Goal: Complete application form

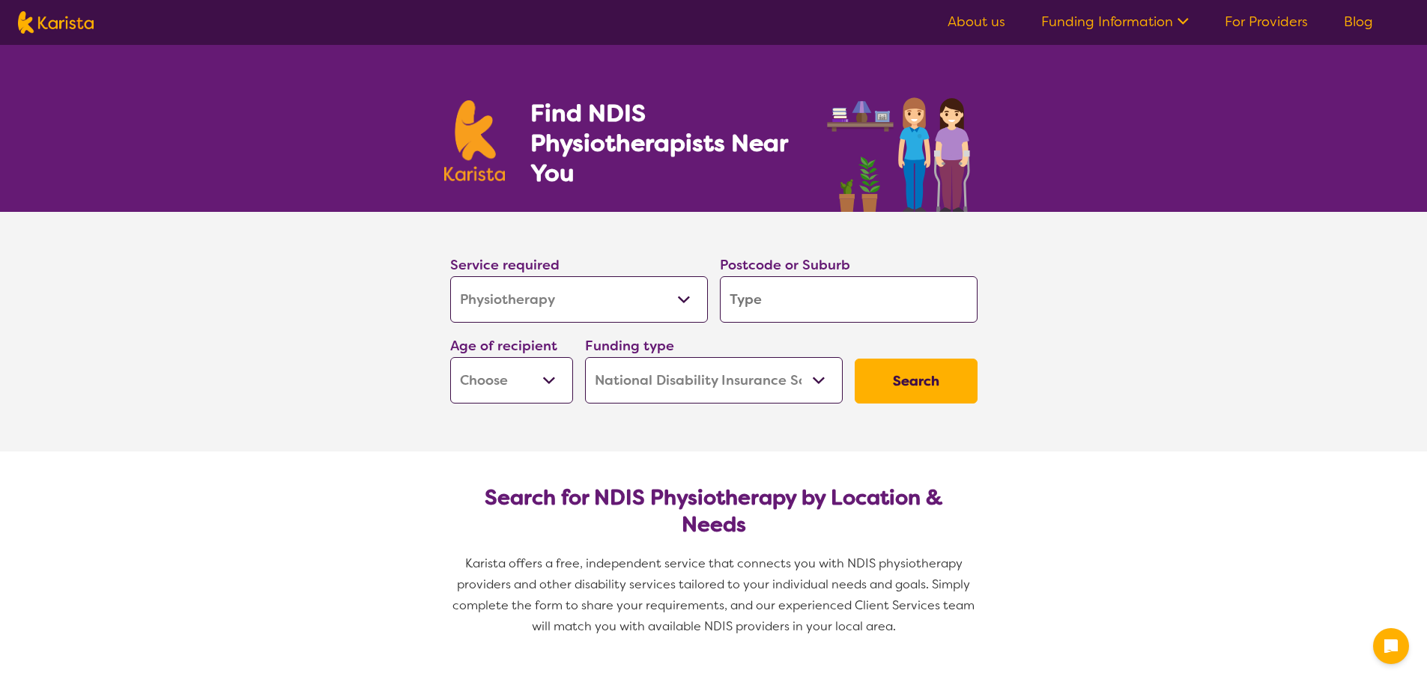
select select "Physiotherapy"
select select "NDIS"
select select "Physiotherapy"
select select "NDIS"
type input "3"
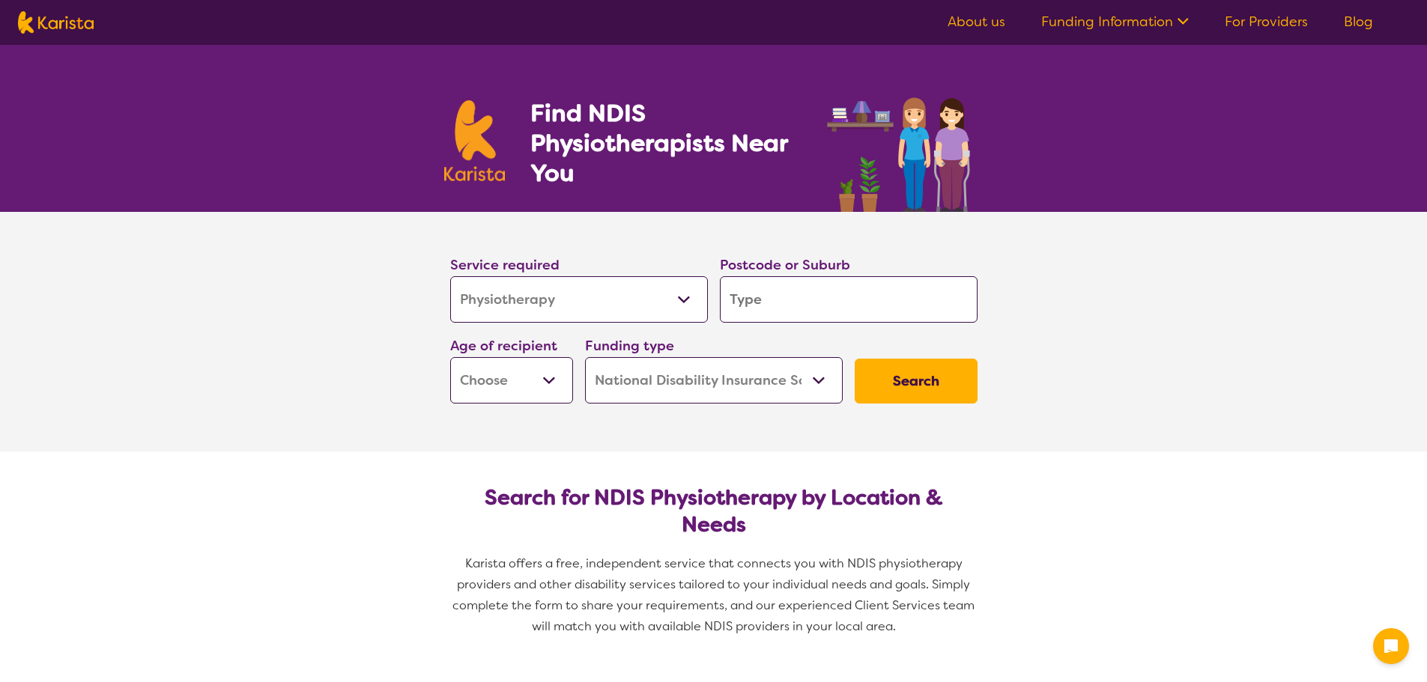
type input "3"
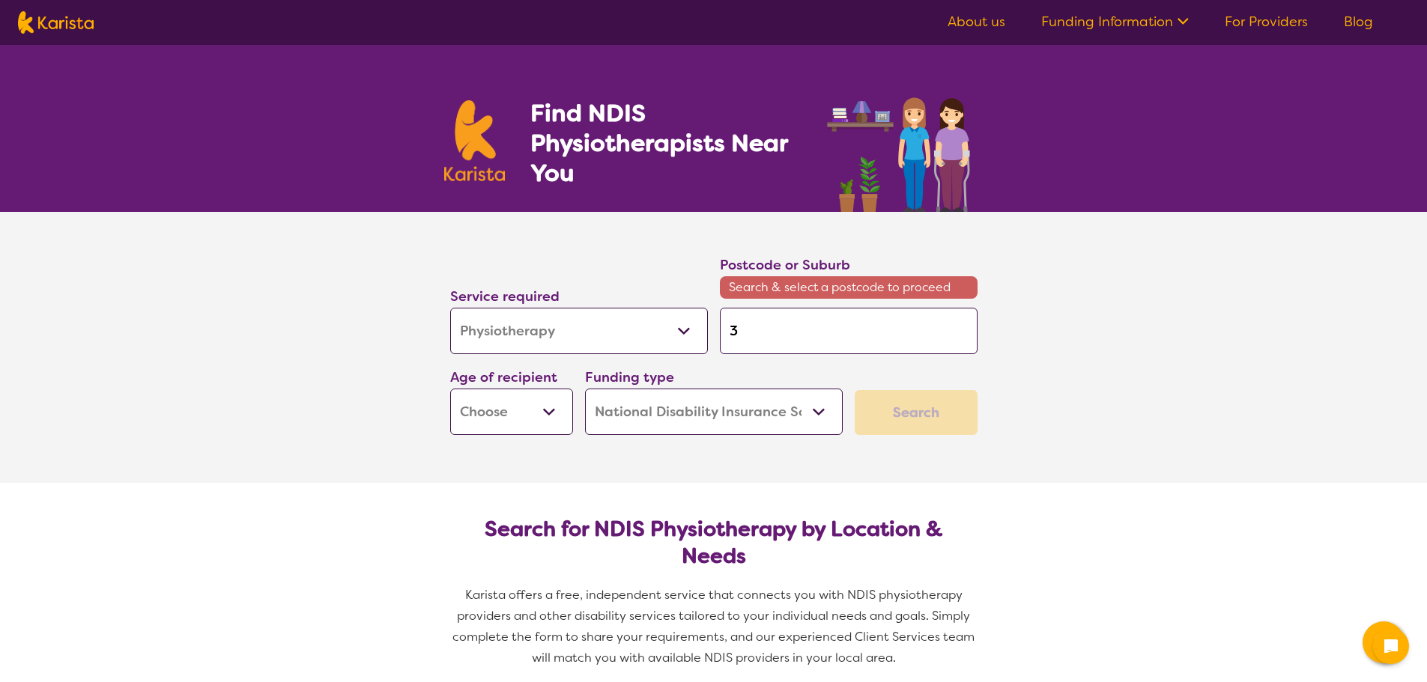
type input "33"
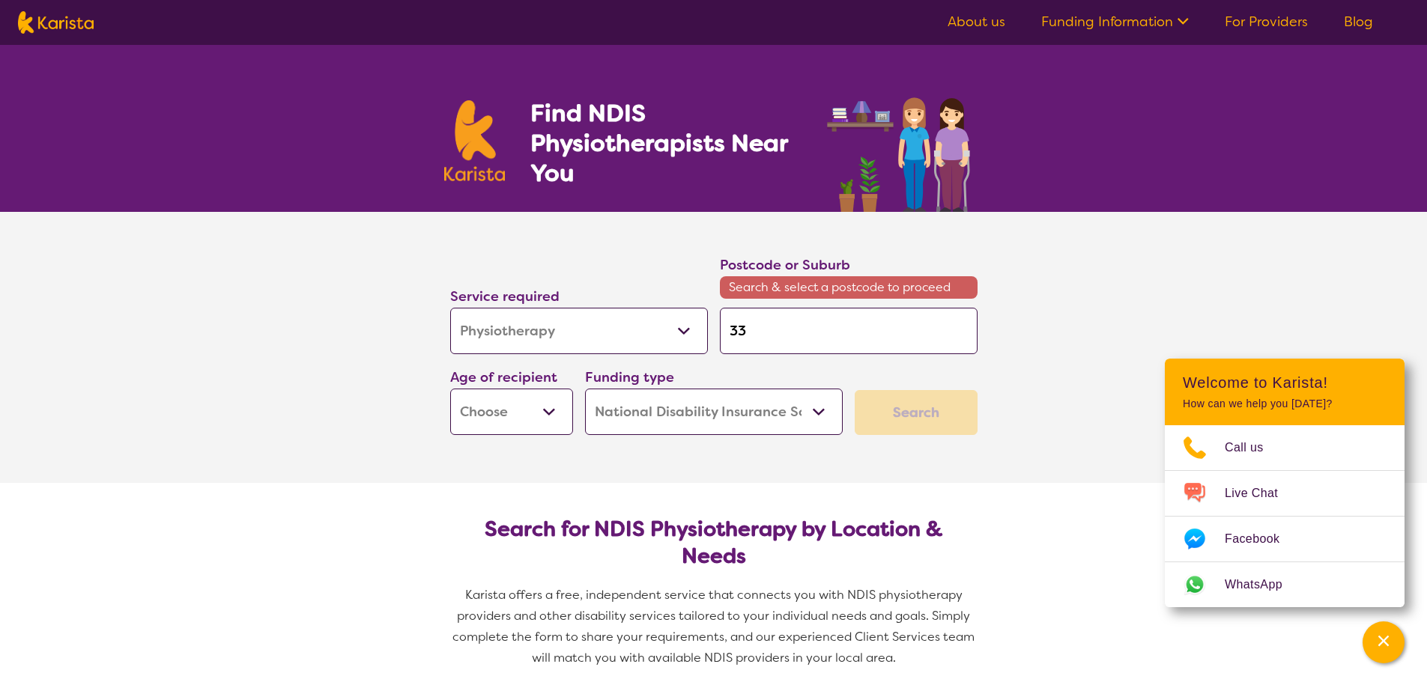
type input "335"
type input "3356"
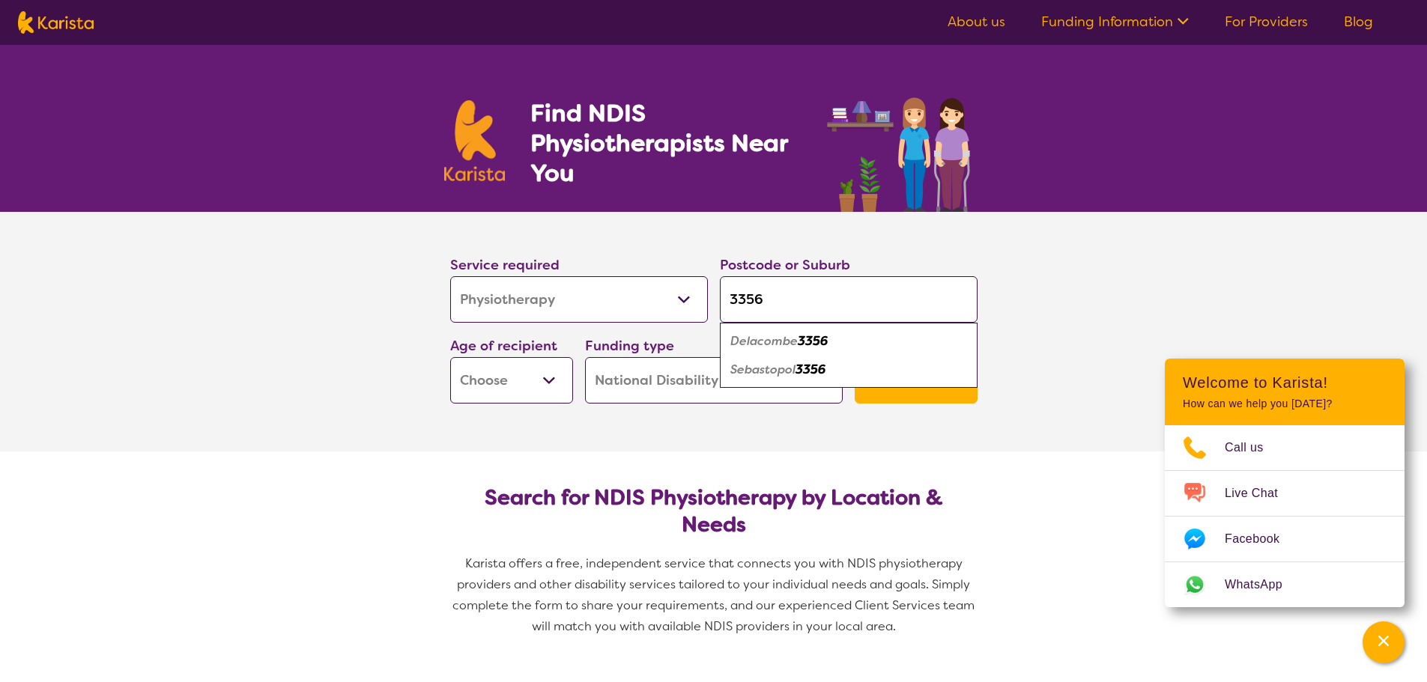
type input "3356"
click at [548, 370] on select "Early Childhood - 0 to 9 Child - 10 to 11 Adolescent - 12 to 17 Adult - 18 to 6…" at bounding box center [511, 380] width 123 height 46
select select "EC"
click at [450, 357] on select "Early Childhood - 0 to 9 Child - 10 to 11 Adolescent - 12 to 17 Adult - 18 to 6…" at bounding box center [511, 380] width 123 height 46
select select "EC"
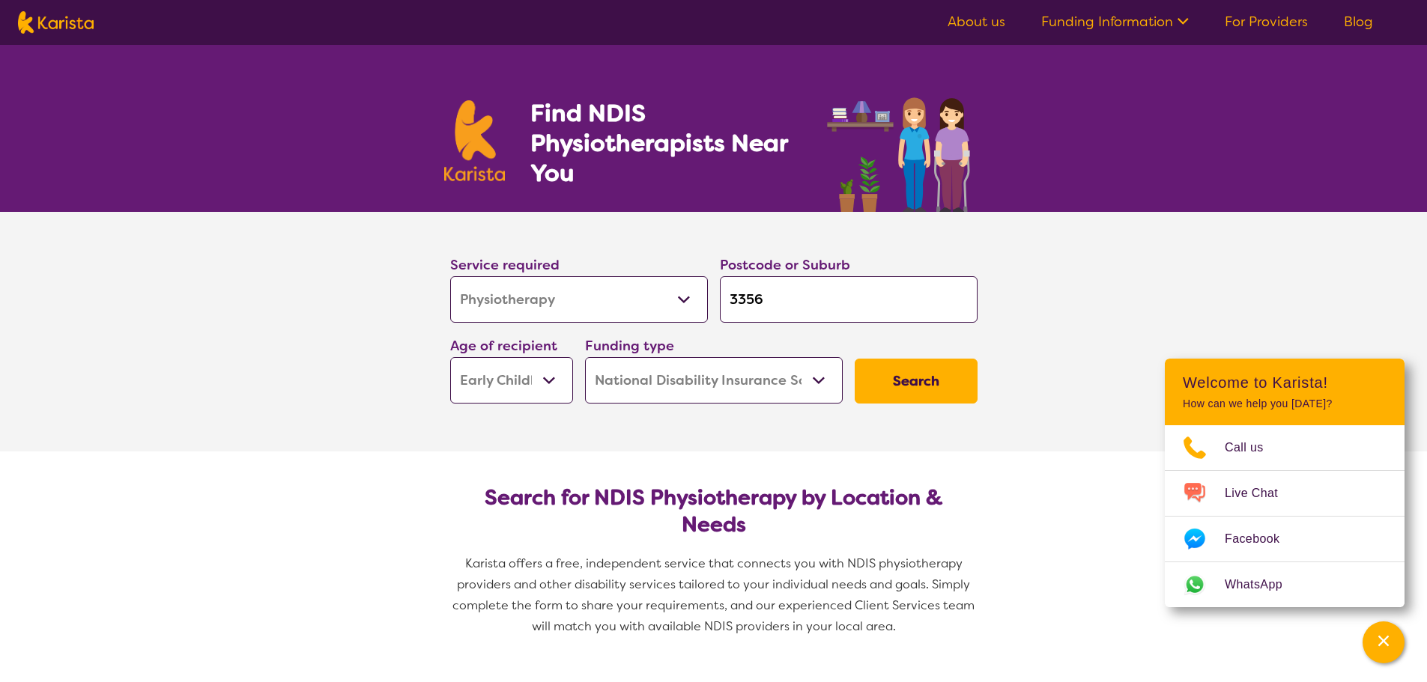
click at [899, 390] on button "Search" at bounding box center [916, 381] width 123 height 45
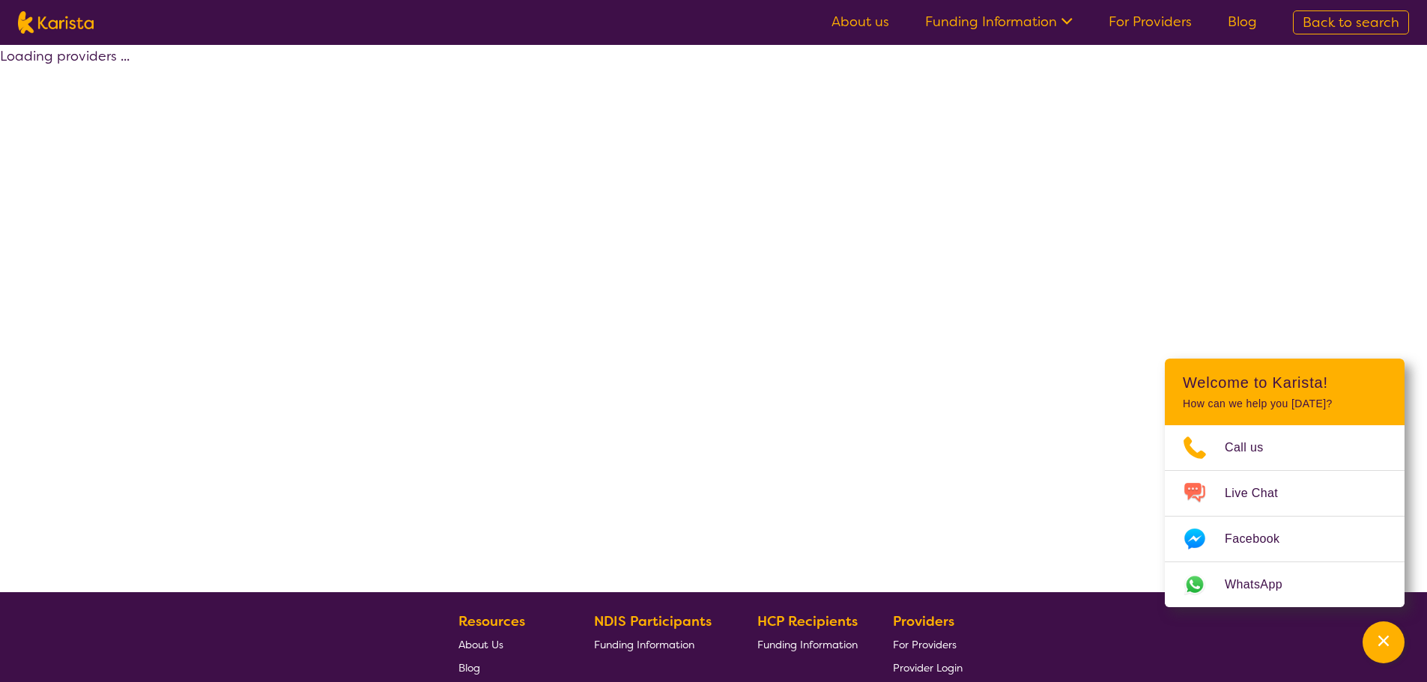
select select "NDIS"
select select "Physiotherapy"
select select "EC"
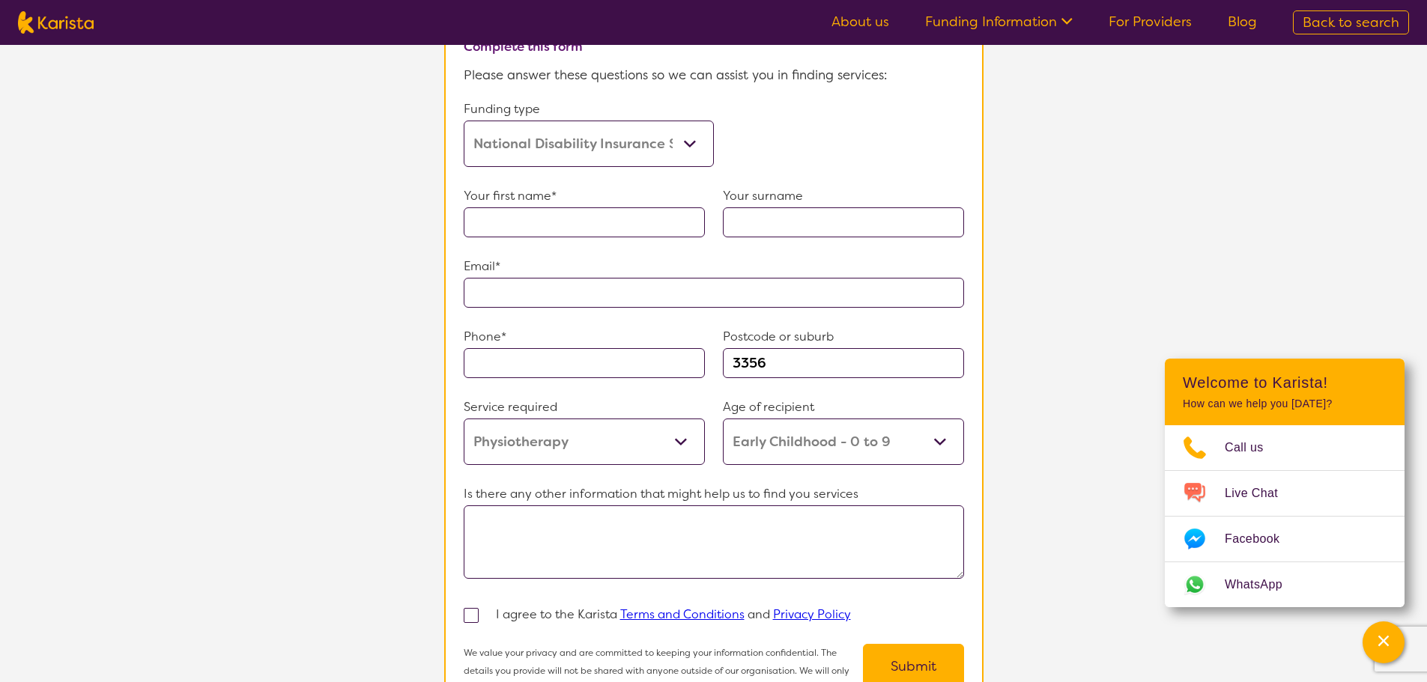
scroll to position [899, 0]
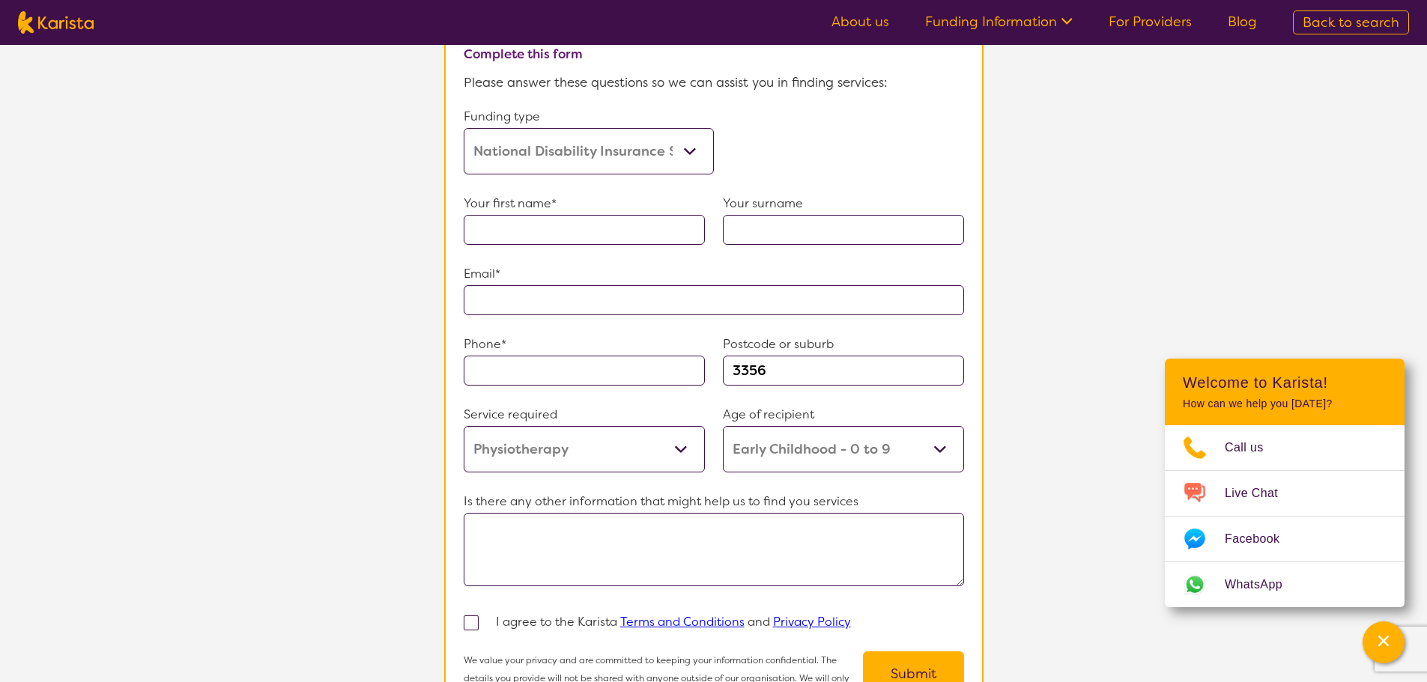
click at [527, 221] on input "text" at bounding box center [584, 230] width 241 height 30
type input "[PERSON_NAME]"
type input "**********"
type input "0467919414"
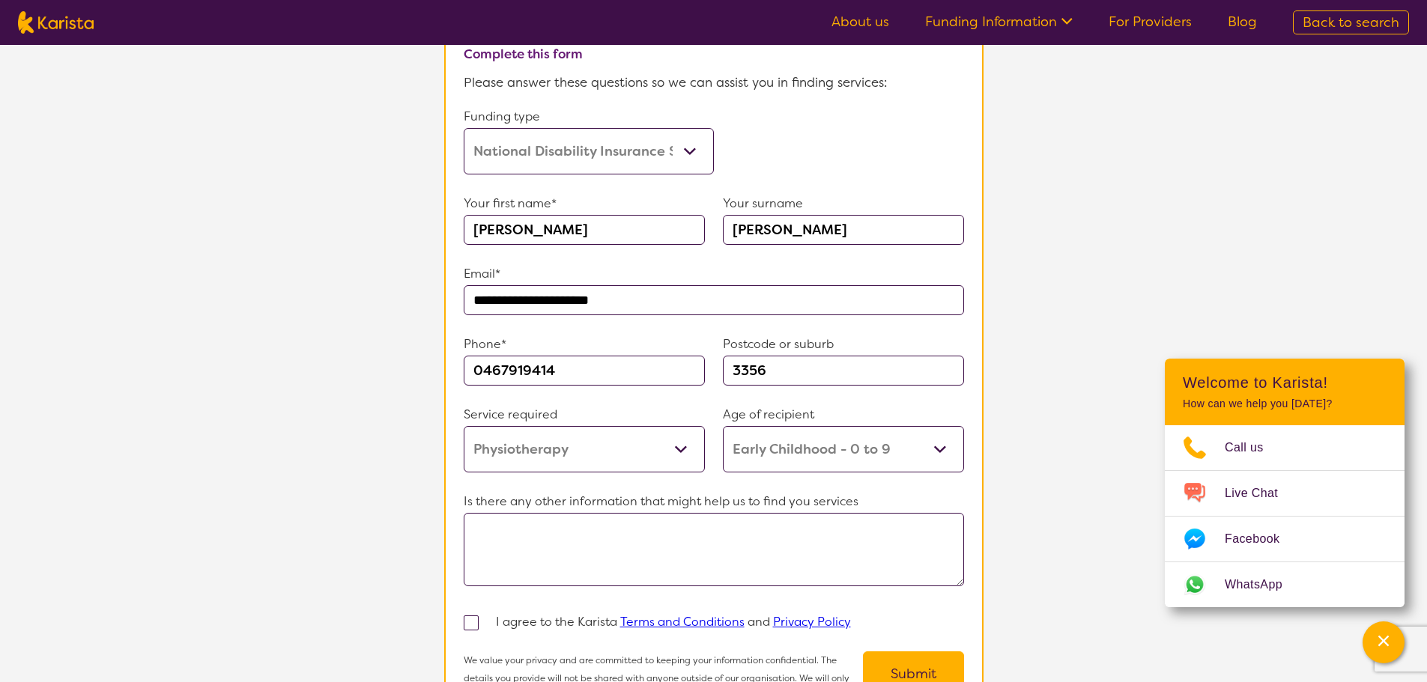
drag, startPoint x: 492, startPoint y: 229, endPoint x: 425, endPoint y: 228, distance: 67.4
click at [425, 228] on section "**********" at bounding box center [713, 307] width 1427 height 860
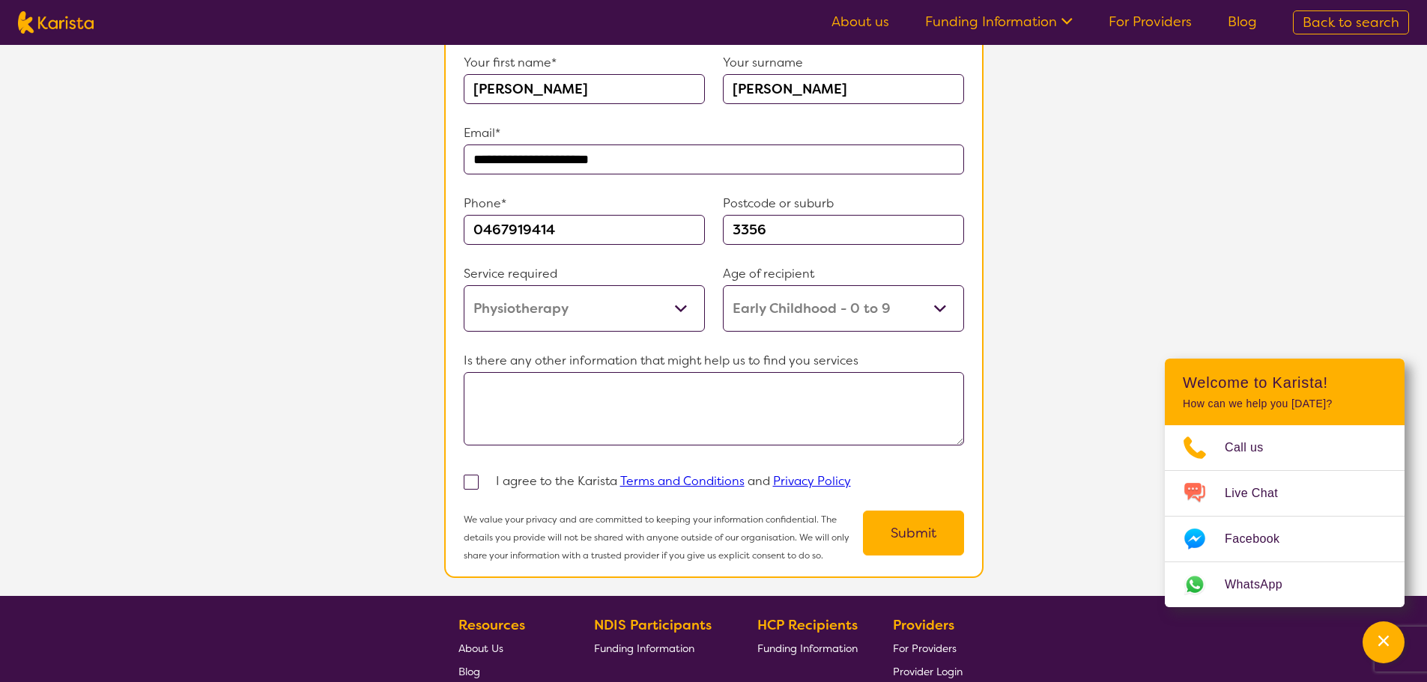
scroll to position [1049, 0]
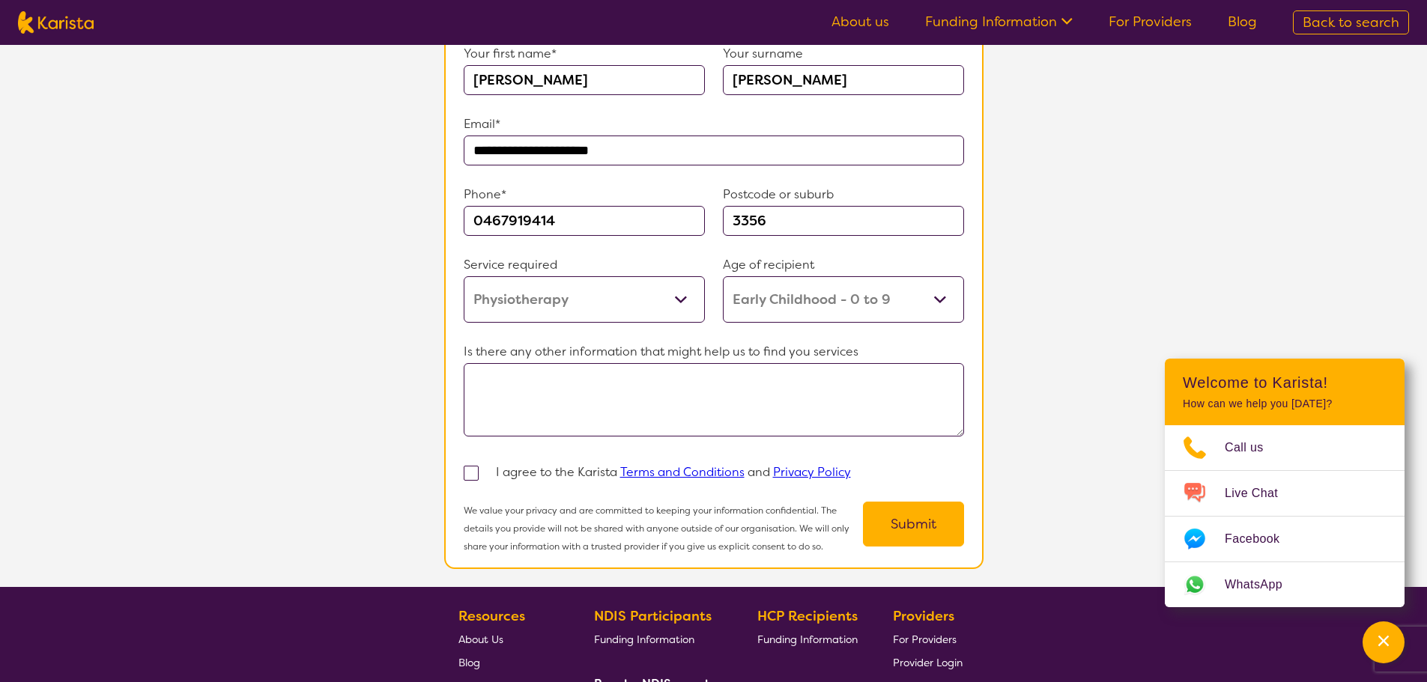
type input "[PERSON_NAME]"
click at [621, 405] on textarea at bounding box center [714, 399] width 500 height 73
type textarea "This is for my [DEMOGRAPHIC_DATA] daughter [PERSON_NAME],"
click at [473, 472] on label at bounding box center [480, 473] width 32 height 18
click at [486, 472] on input "checkbox" at bounding box center [491, 472] width 10 height 10
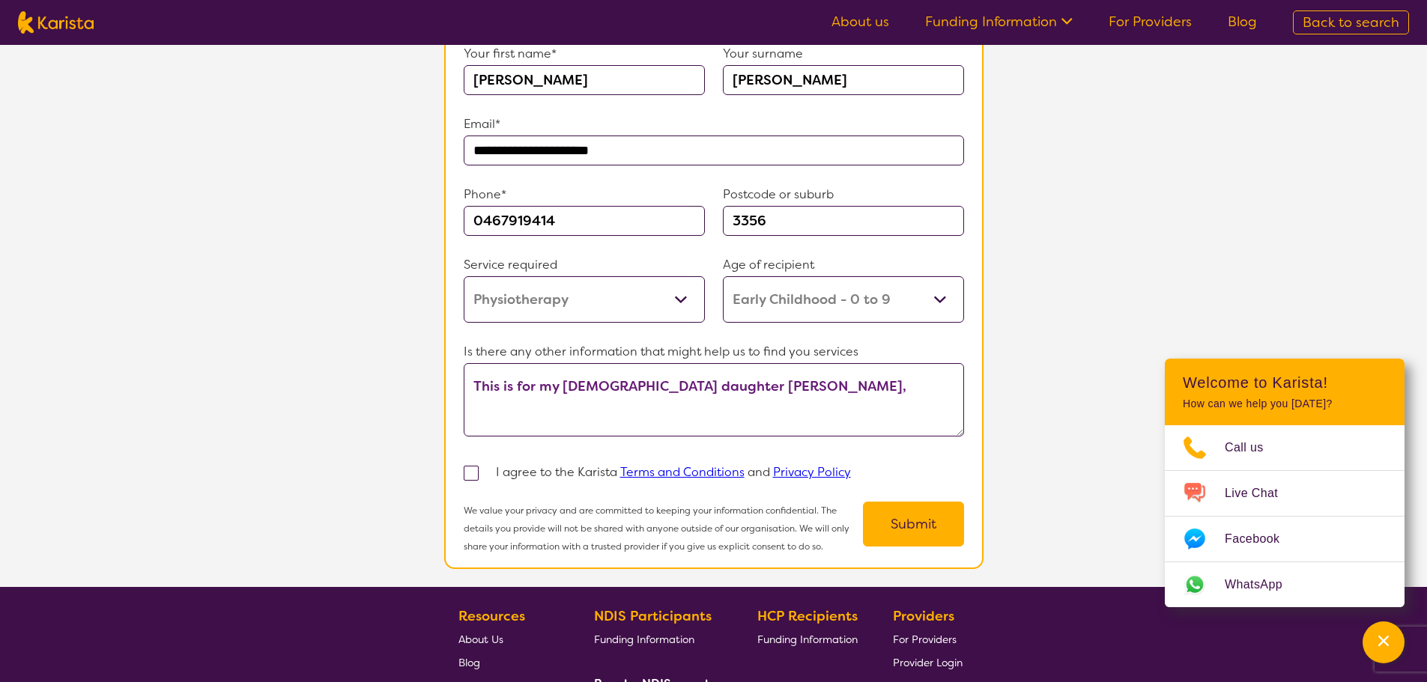
checkbox input "true"
drag, startPoint x: 595, startPoint y: 400, endPoint x: 551, endPoint y: 400, distance: 44.2
click at [594, 400] on textarea "This is for my [DEMOGRAPHIC_DATA] daughter [PERSON_NAME]," at bounding box center [714, 399] width 500 height 73
click at [826, 387] on textarea "This is for my [DEMOGRAPHIC_DATA] daughter [PERSON_NAME]," at bounding box center [714, 399] width 500 height 73
paste textarea "[MEDICAL_DATA] (group 1) with a hypo-dysplastic [MEDICAL_DATA] which is absent …"
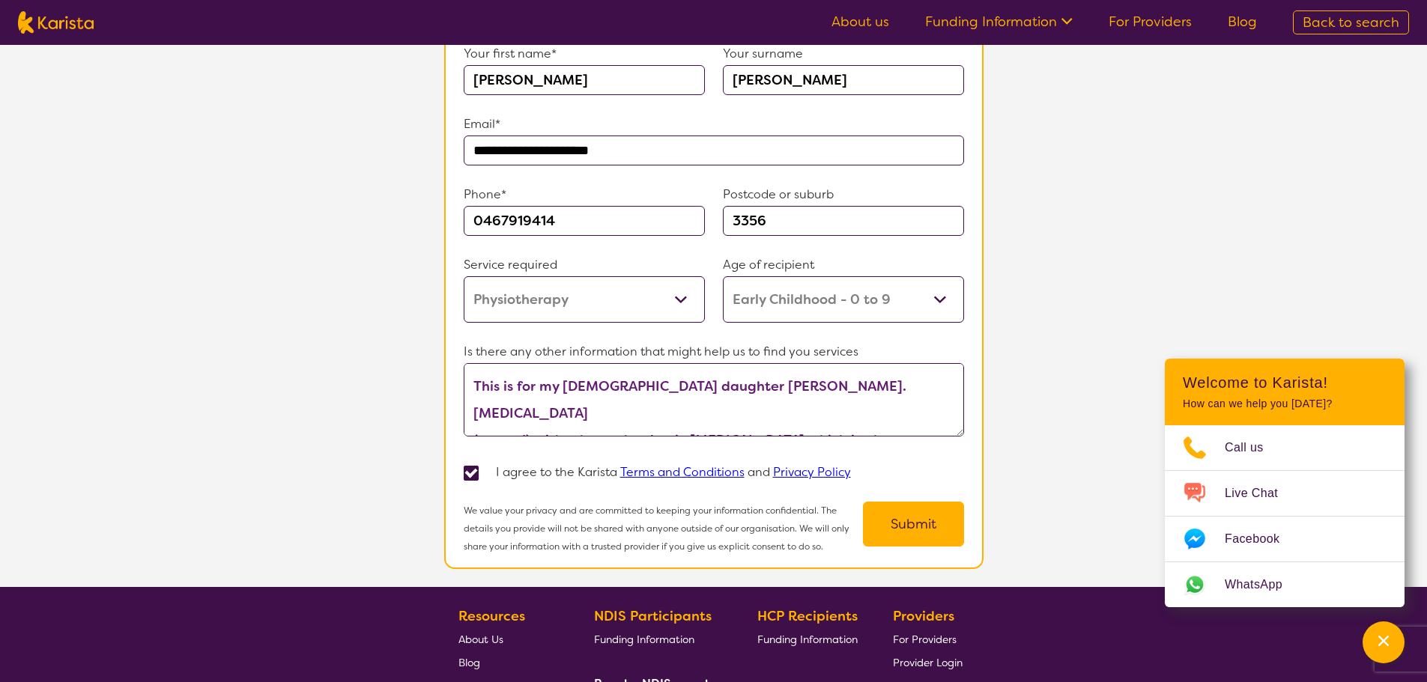
scroll to position [54, 0]
click at [476, 405] on textarea "This is for my [DEMOGRAPHIC_DATA] daughter [PERSON_NAME]. [MEDICAL_DATA] (group…" at bounding box center [714, 399] width 500 height 73
paste textarea "Irregular, trabeculated [MEDICAL_DATA] with severe left hydroureteronephrosis"
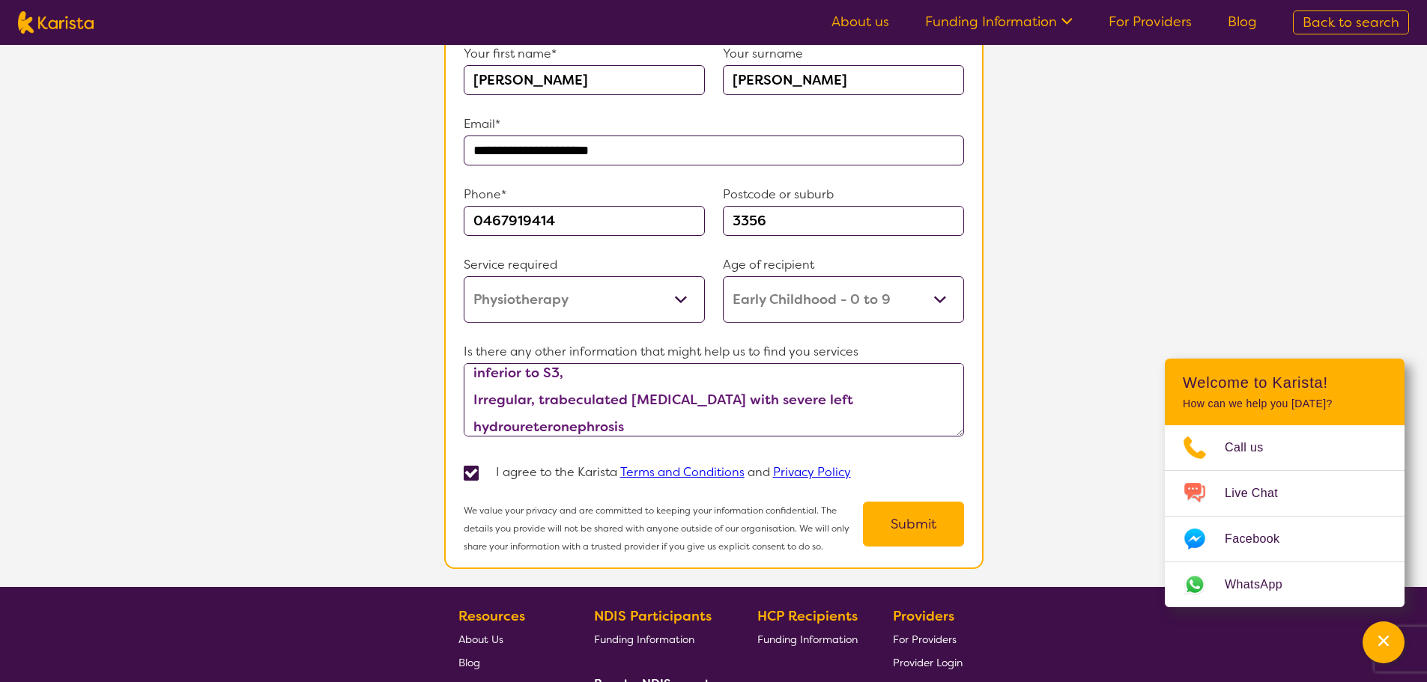
drag, startPoint x: 610, startPoint y: 414, endPoint x: 537, endPoint y: 396, distance: 75.6
click at [527, 392] on textarea "This is for my [DEMOGRAPHIC_DATA] daughter [PERSON_NAME]. [MEDICAL_DATA] (group…" at bounding box center [714, 399] width 500 height 73
click at [661, 422] on textarea "This is for my [DEMOGRAPHIC_DATA] daughter [PERSON_NAME]. [MEDICAL_DATA] (group…" at bounding box center [714, 399] width 500 height 73
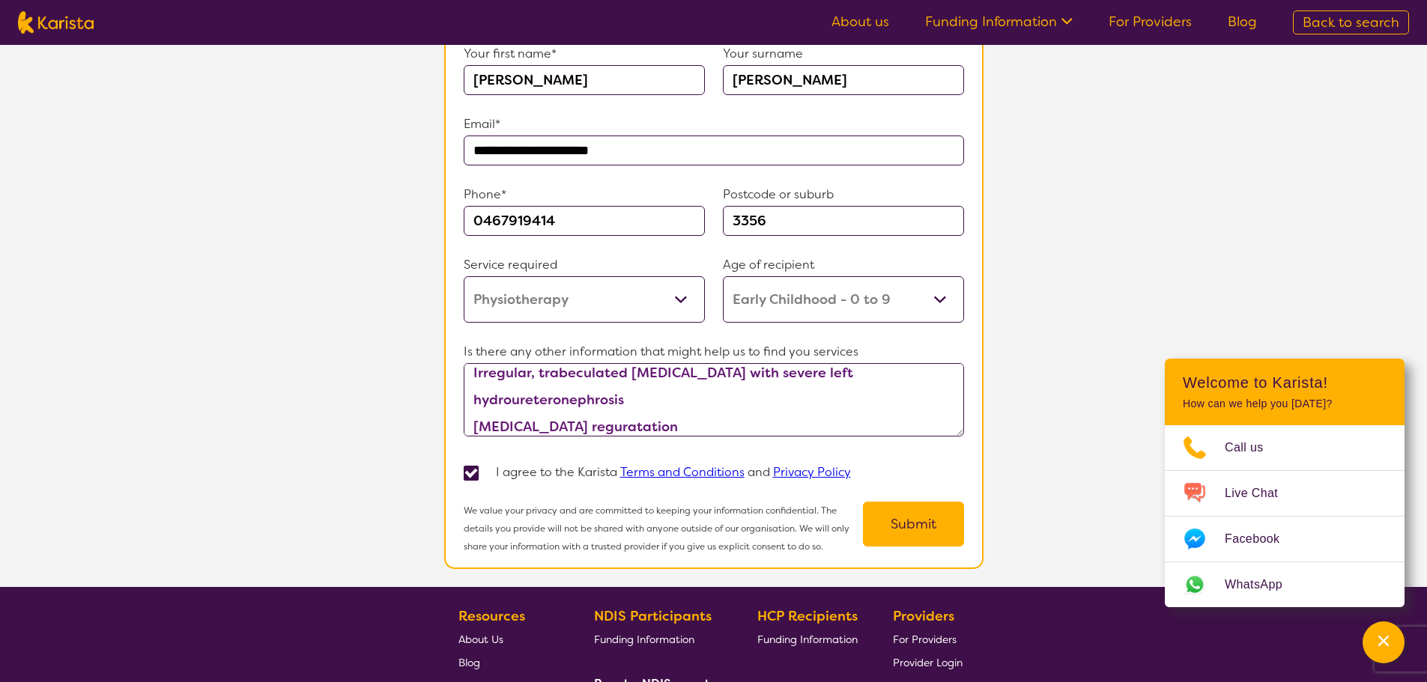
scroll to position [148, 0]
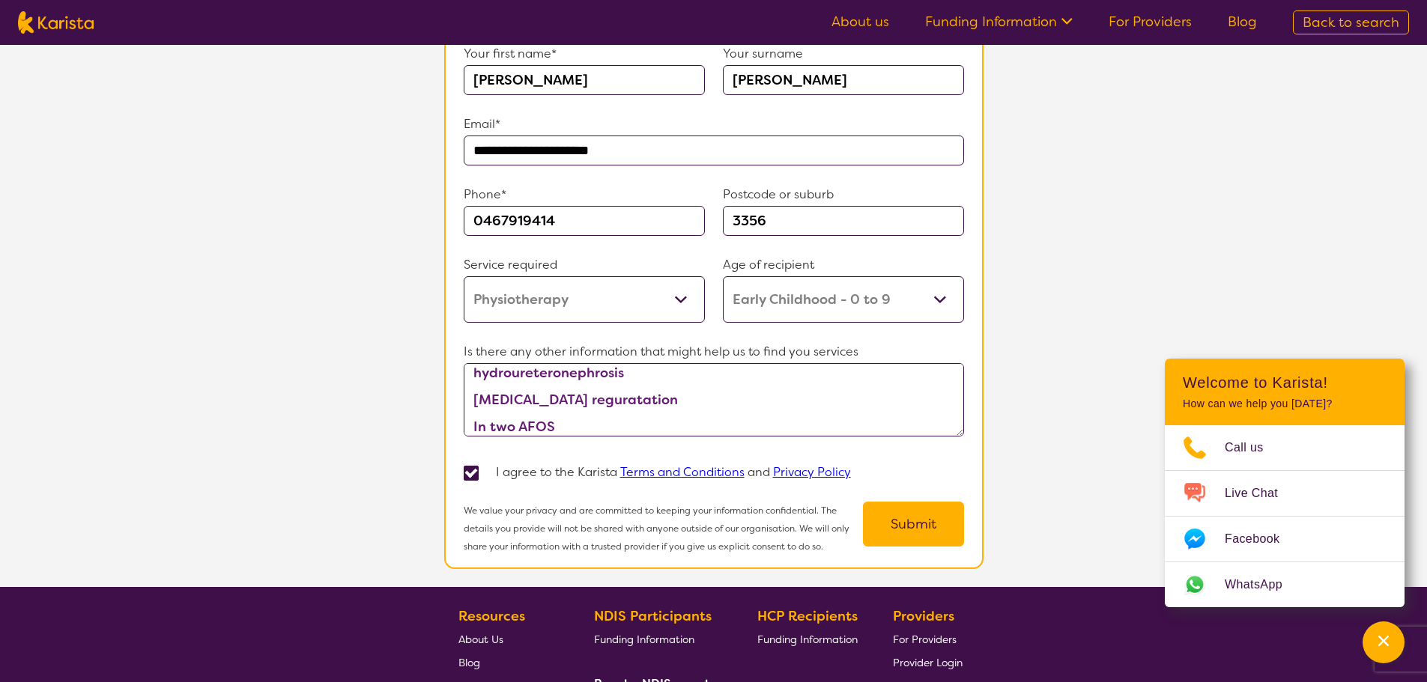
click at [683, 419] on textarea "This is for my [DEMOGRAPHIC_DATA] daughter [PERSON_NAME]. [MEDICAL_DATA] (group…" at bounding box center [714, 399] width 500 height 73
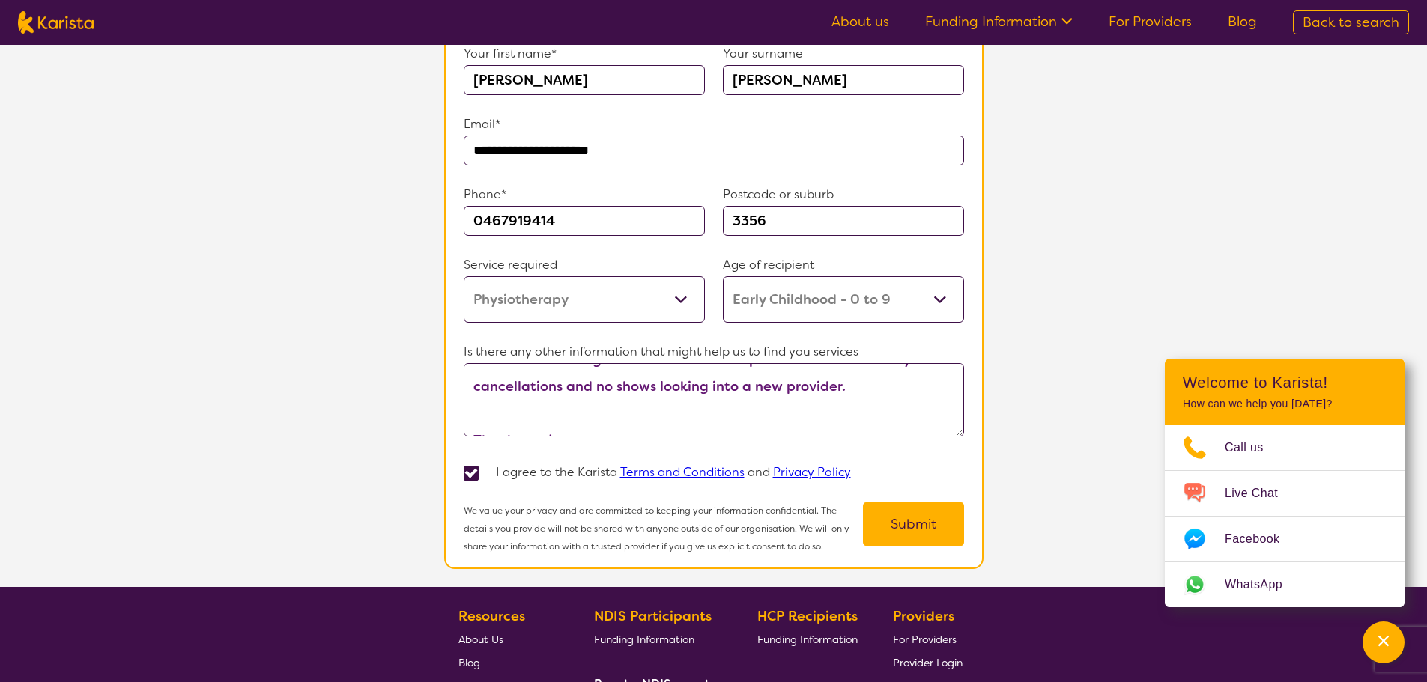
scroll to position [0, 0]
drag, startPoint x: 616, startPoint y: 416, endPoint x: 353, endPoint y: 265, distance: 303.3
click at [353, 265] on section "**********" at bounding box center [713, 157] width 1427 height 860
type textarea "This is for my [DEMOGRAPHIC_DATA] daughter [PERSON_NAME]. [MEDICAL_DATA] (group…"
click at [901, 513] on button "Submit" at bounding box center [913, 524] width 101 height 45
